Goal: Navigation & Orientation: Find specific page/section

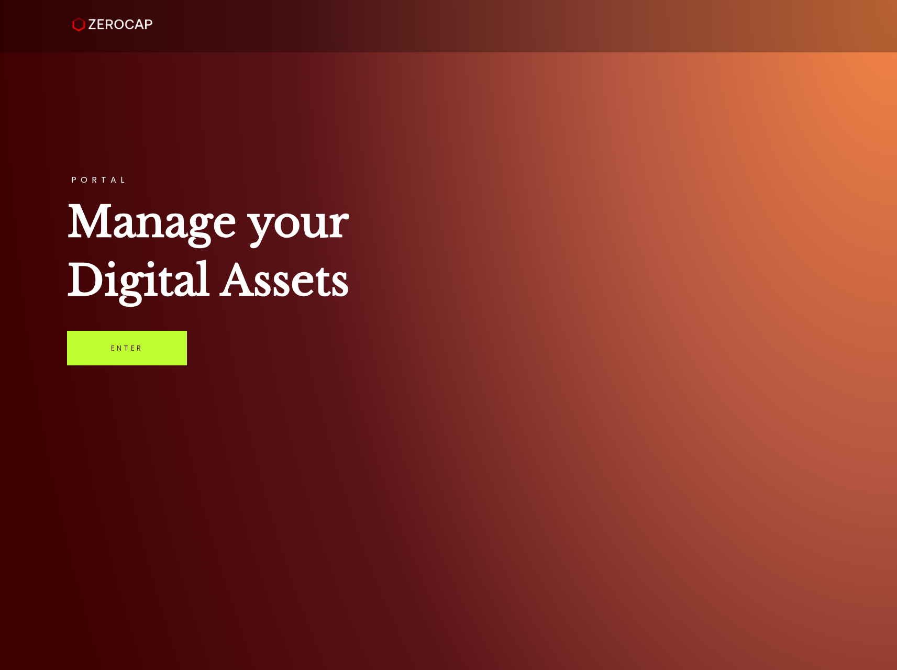
click at [103, 354] on link "Enter" at bounding box center [127, 348] width 120 height 35
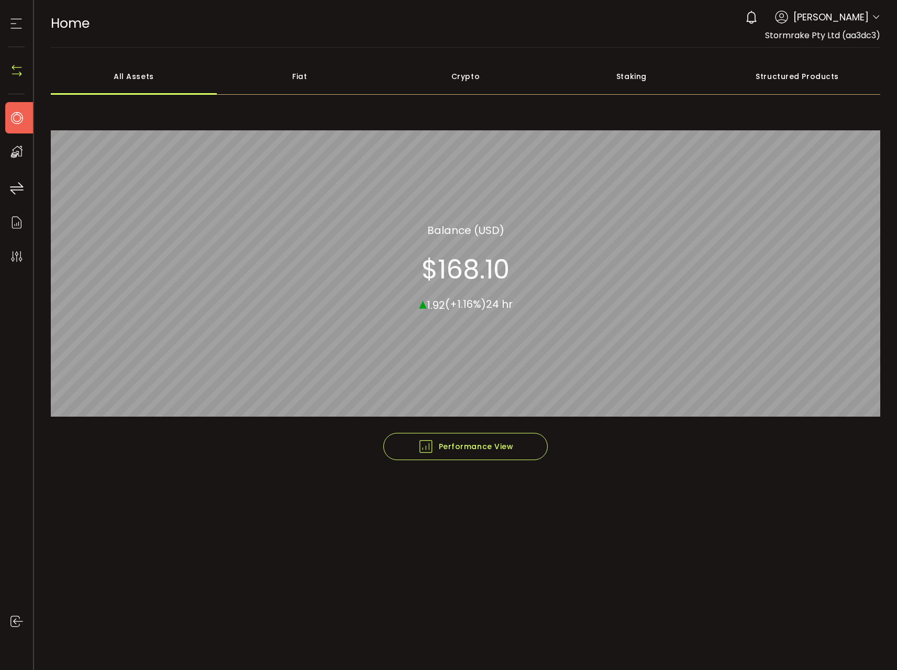
click at [461, 76] on div "Crypto" at bounding box center [466, 76] width 166 height 37
click at [30, 146] on div "My Assets" at bounding box center [22, 151] width 34 height 31
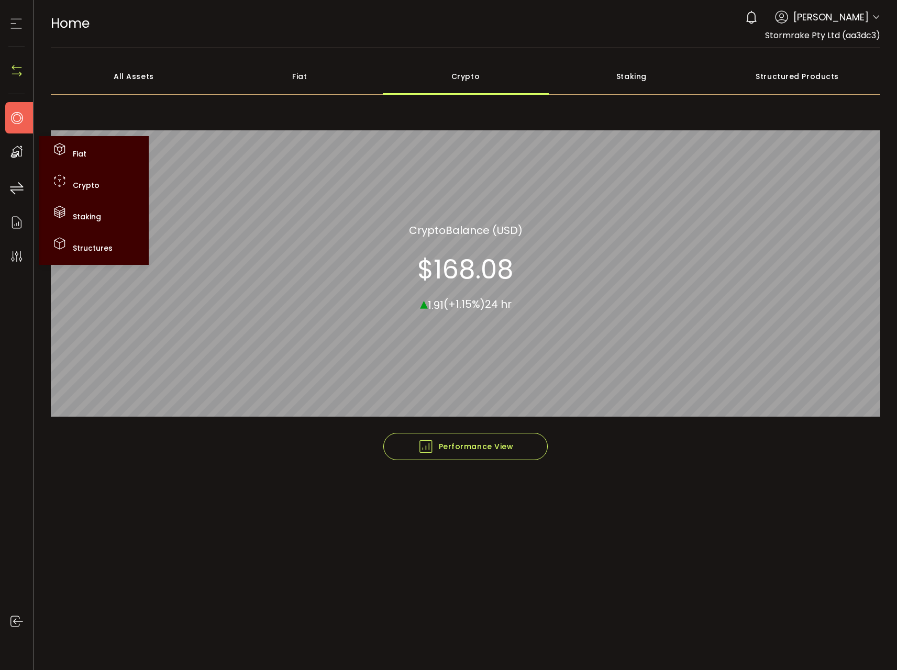
click at [27, 147] on div "My Assets" at bounding box center [22, 151] width 34 height 31
click at [20, 160] on div "My Assets" at bounding box center [22, 151] width 34 height 31
click at [25, 199] on li "Transfers" at bounding box center [22, 188] width 34 height 31
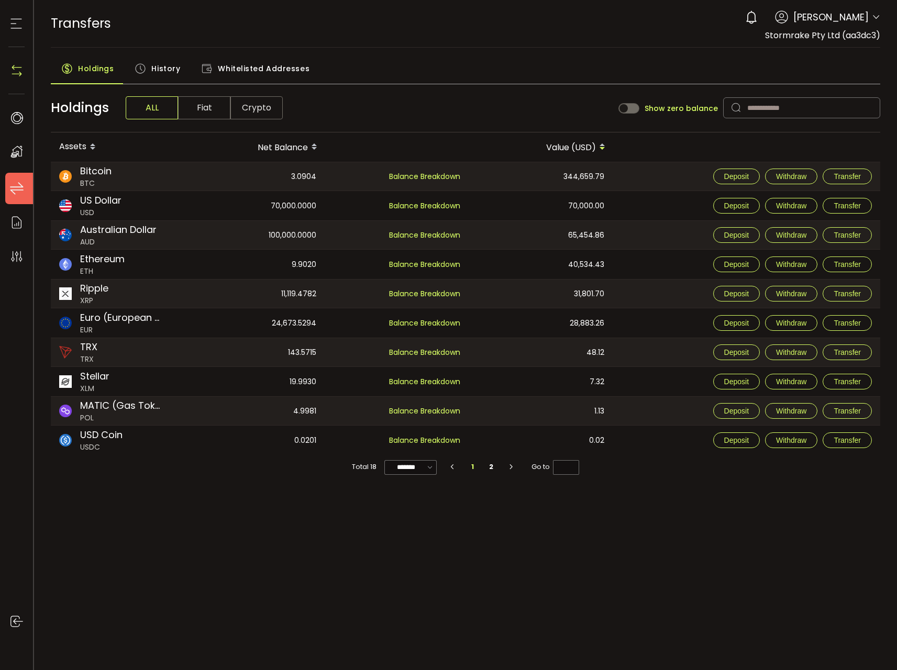
click at [18, 25] on icon at bounding box center [16, 24] width 16 height 16
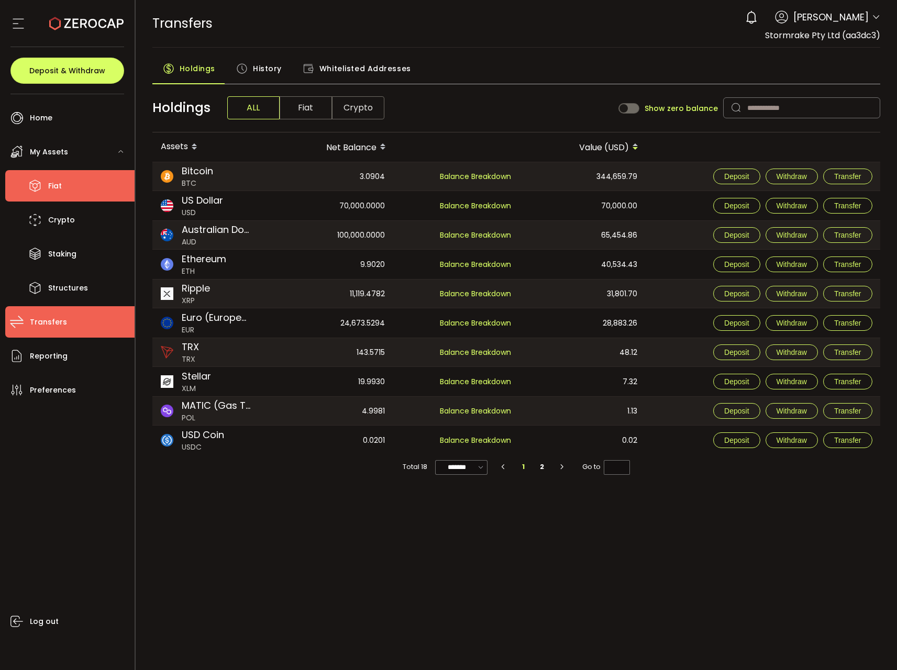
click at [64, 182] on li "Fiat" at bounding box center [69, 185] width 129 height 31
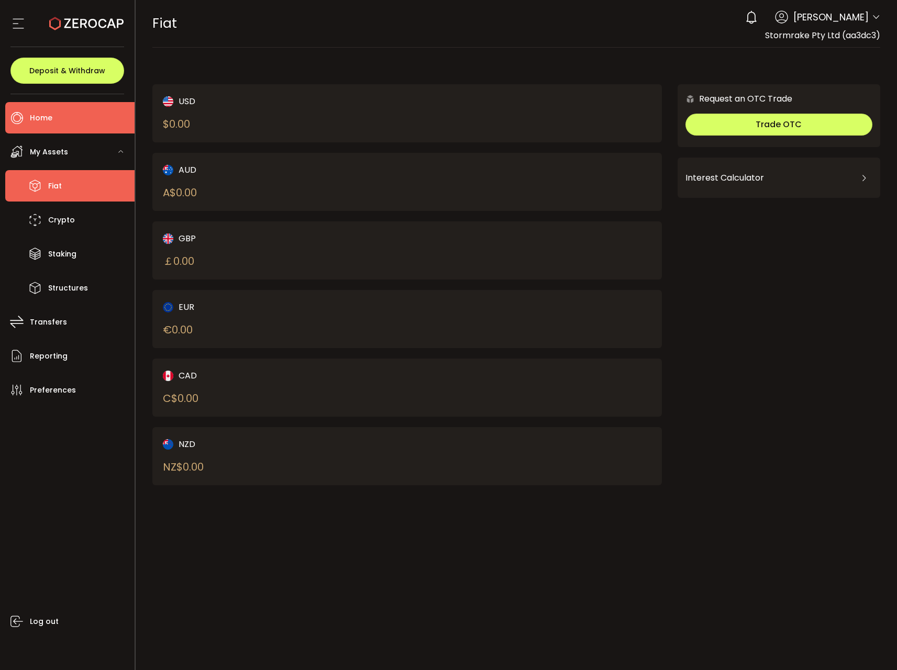
click at [58, 123] on li "Home" at bounding box center [69, 117] width 129 height 31
